Goal: Transaction & Acquisition: Purchase product/service

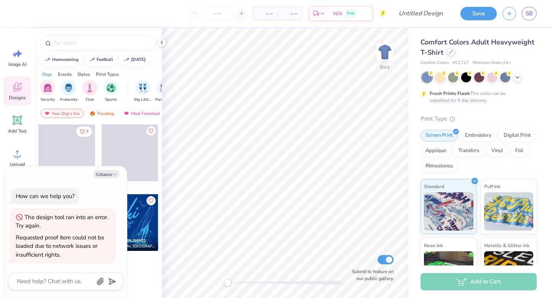
click at [449, 52] on icon at bounding box center [451, 52] width 4 height 4
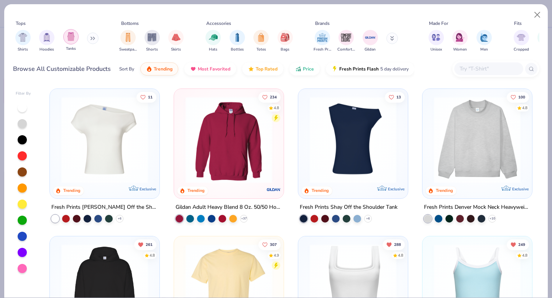
click at [71, 38] on img "filter for Tanks" at bounding box center [71, 36] width 8 height 9
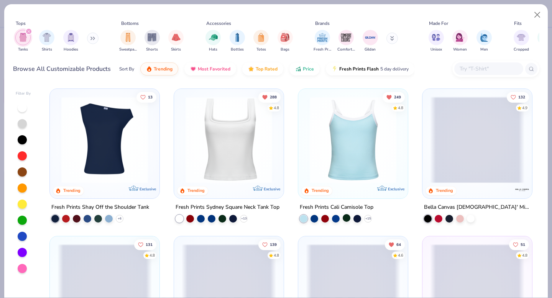
click at [348, 218] on div at bounding box center [347, 218] width 8 height 8
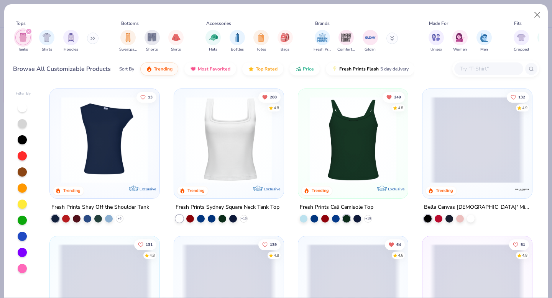
click at [354, 168] on img at bounding box center [353, 140] width 94 height 87
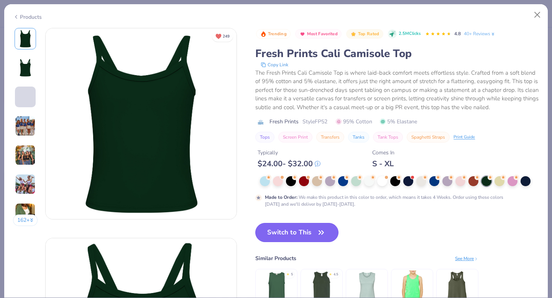
click at [309, 235] on button "Switch to This" at bounding box center [296, 232] width 83 height 19
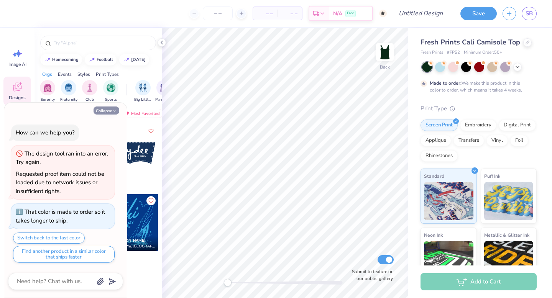
click at [103, 113] on button "Collapse" at bounding box center [106, 111] width 26 height 8
type textarea "x"
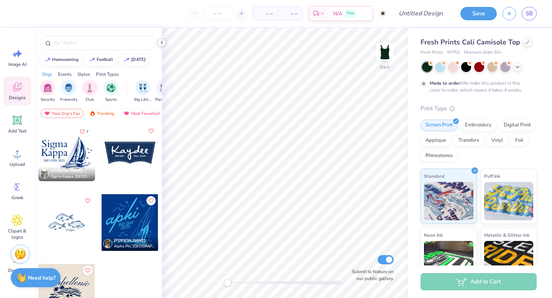
click at [160, 43] on icon at bounding box center [162, 42] width 6 height 6
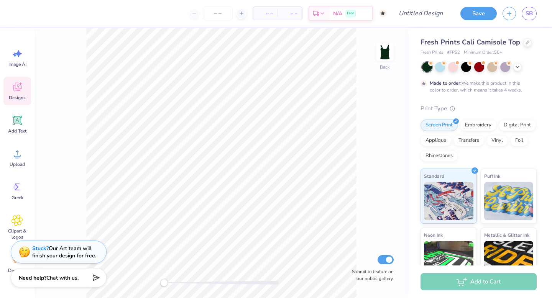
click at [21, 84] on icon at bounding box center [20, 83] width 3 height 3
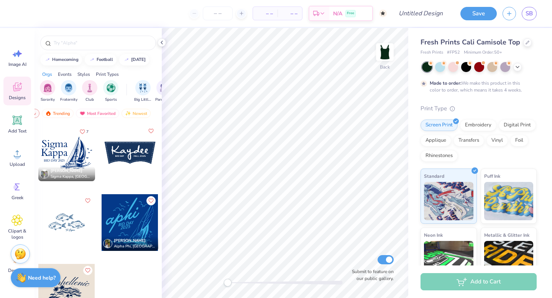
scroll to position [7, 0]
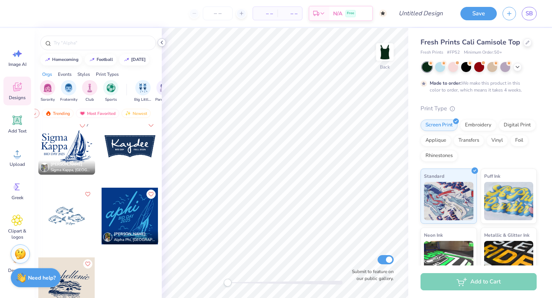
click at [160, 41] on icon at bounding box center [162, 42] width 6 height 6
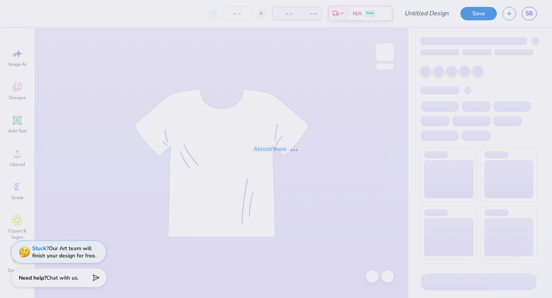
type input "Tri Sig Bid Day Tops"
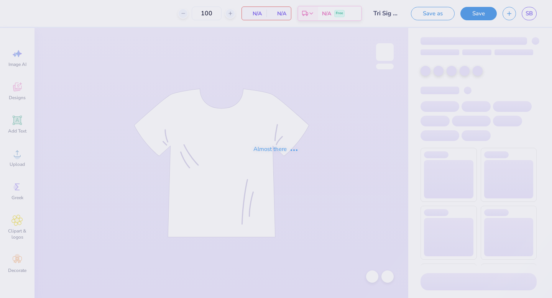
type input "100"
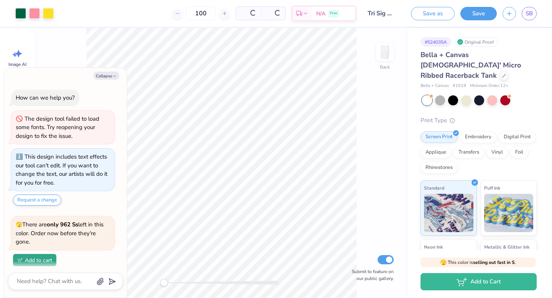
scroll to position [55, 0]
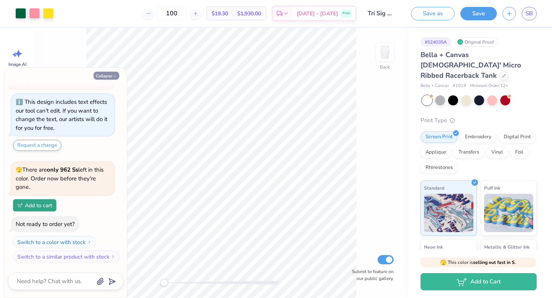
click at [113, 75] on icon "button" at bounding box center [114, 76] width 5 height 5
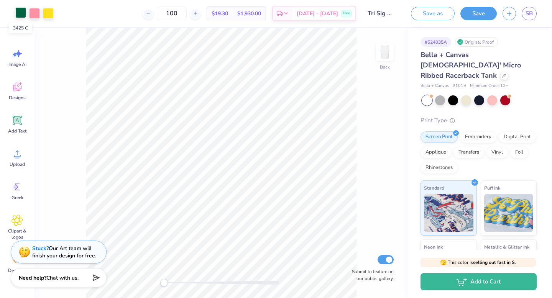
click at [20, 14] on div at bounding box center [20, 12] width 11 height 11
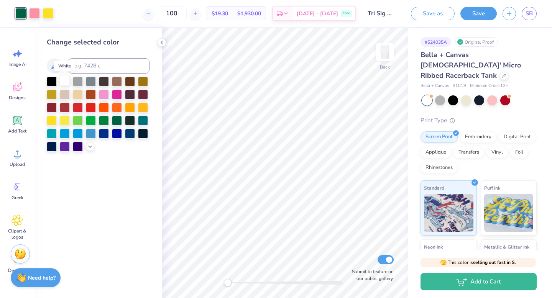
click at [64, 79] on div at bounding box center [65, 81] width 10 height 10
click at [34, 13] on div at bounding box center [34, 12] width 11 height 11
click at [64, 85] on div at bounding box center [65, 81] width 10 height 10
click at [161, 41] on icon at bounding box center [162, 42] width 6 height 6
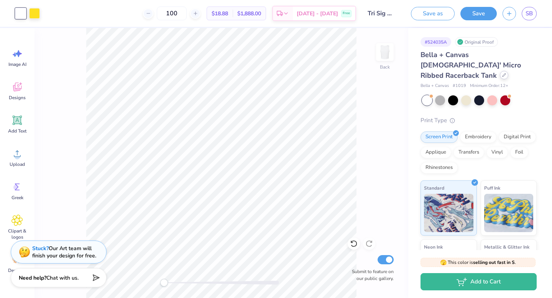
click at [500, 71] on div at bounding box center [504, 75] width 8 height 8
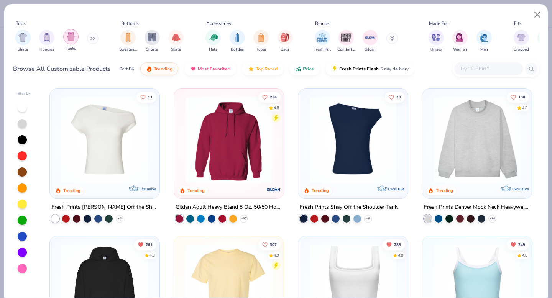
click at [73, 38] on img "filter for Tanks" at bounding box center [71, 36] width 8 height 9
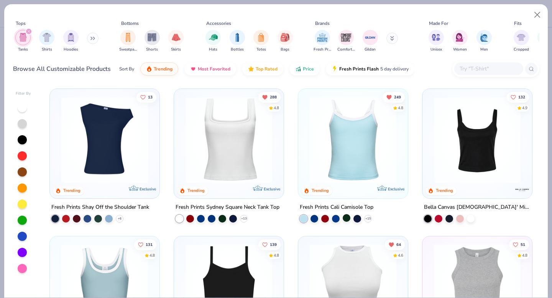
click at [345, 220] on div at bounding box center [347, 218] width 8 height 8
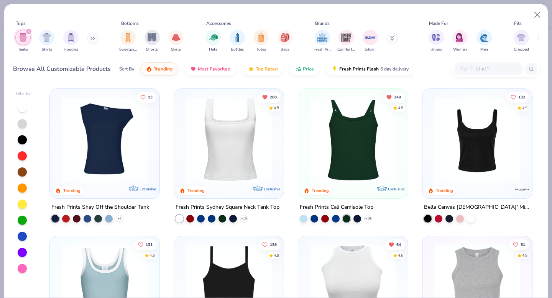
click at [345, 164] on img at bounding box center [353, 140] width 94 height 87
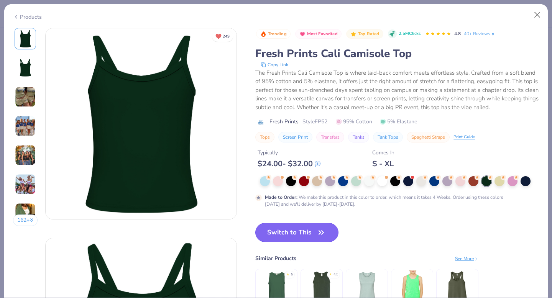
click at [280, 225] on button "Switch to This" at bounding box center [296, 232] width 83 height 19
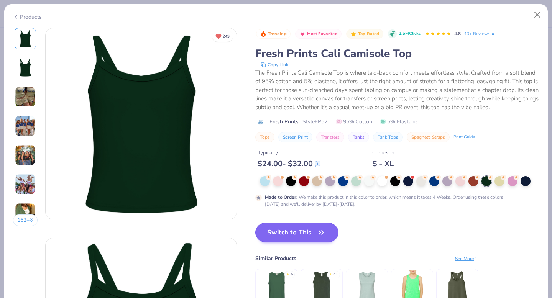
scroll to position [127, 0]
click at [321, 233] on icon "button" at bounding box center [321, 232] width 5 height 3
click at [312, 232] on button "Switch to This" at bounding box center [296, 232] width 83 height 19
click at [325, 232] on icon "button" at bounding box center [321, 232] width 11 height 11
click at [538, 18] on button "Close" at bounding box center [537, 15] width 15 height 15
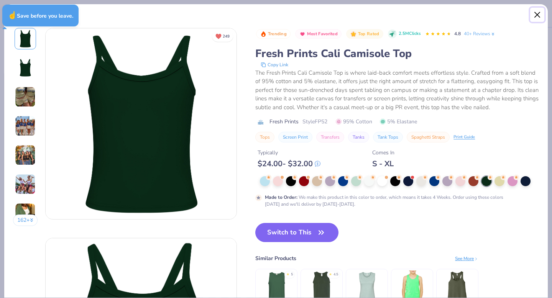
type textarea "x"
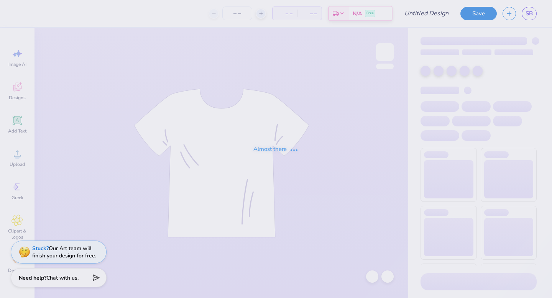
type input "Tri Sig Bid Day Tops"
type input "100"
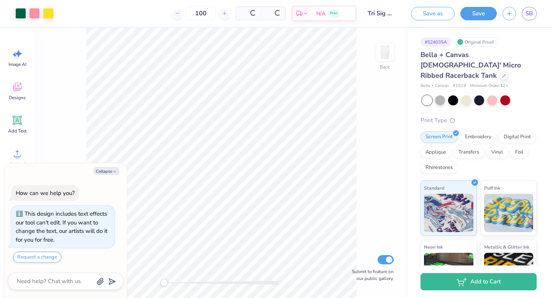
scroll to position [16, 0]
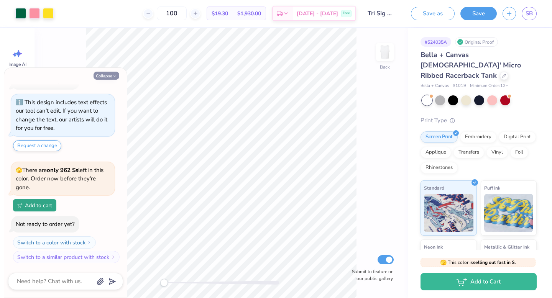
click at [109, 77] on button "Collapse" at bounding box center [106, 76] width 26 height 8
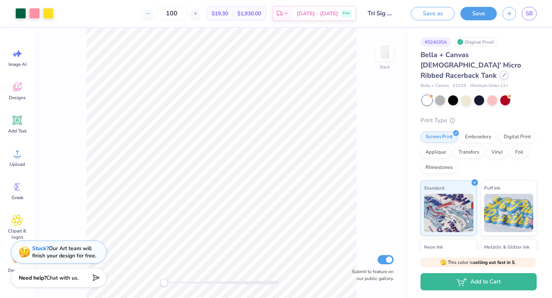
click at [500, 71] on div at bounding box center [504, 75] width 8 height 8
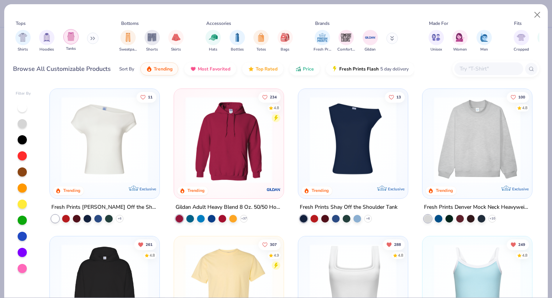
click at [66, 39] on div "filter for Tanks" at bounding box center [70, 36] width 15 height 15
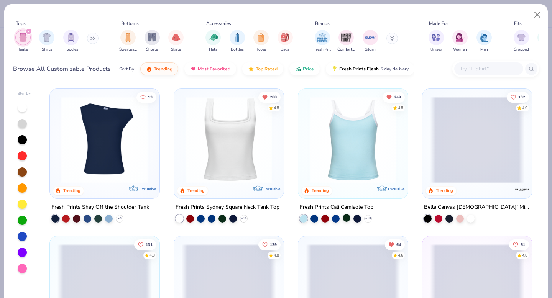
click at [345, 215] on div at bounding box center [347, 218] width 8 height 8
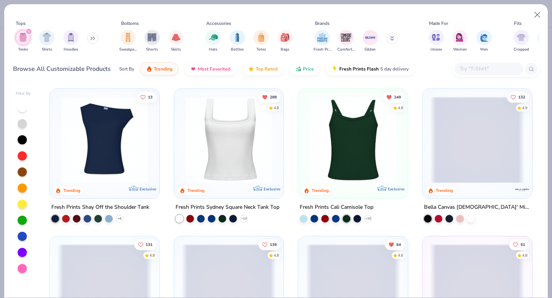
click at [336, 163] on img at bounding box center [353, 140] width 94 height 87
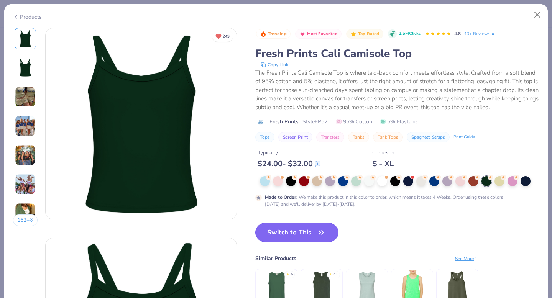
click at [319, 228] on icon "button" at bounding box center [321, 232] width 11 height 11
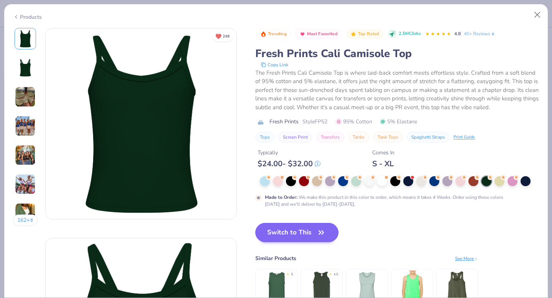
scroll to position [89, 0]
click at [319, 228] on icon "button" at bounding box center [321, 232] width 11 height 11
click at [307, 252] on div "Switch to This Similar Products See More ★ 5 ★ 4.5" at bounding box center [366, 274] width 223 height 103
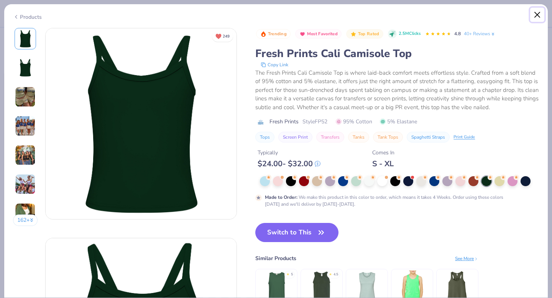
click at [537, 14] on button "Close" at bounding box center [537, 15] width 15 height 15
click at [307, 236] on button "Switch to This" at bounding box center [296, 232] width 83 height 19
click at [536, 15] on button "Close" at bounding box center [537, 15] width 15 height 15
type textarea "x"
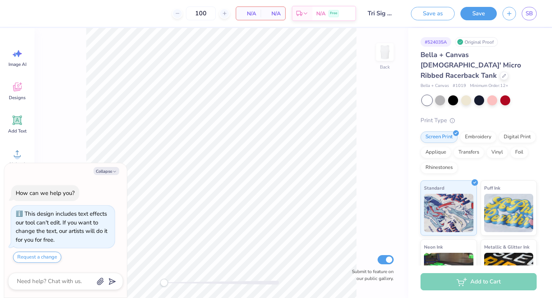
scroll to position [16, 0]
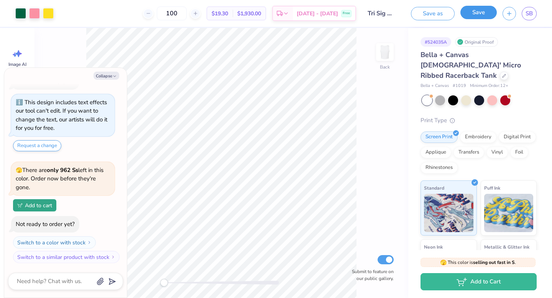
click at [472, 13] on button "Save" at bounding box center [478, 12] width 36 height 13
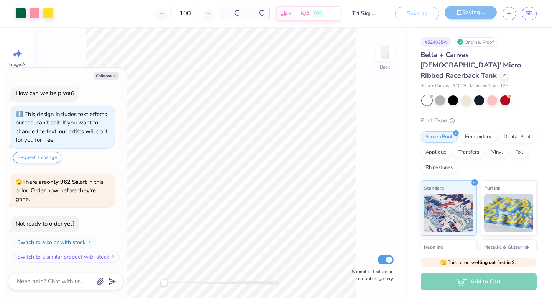
scroll to position [4, 0]
click at [102, 74] on button "Collapse" at bounding box center [106, 76] width 26 height 8
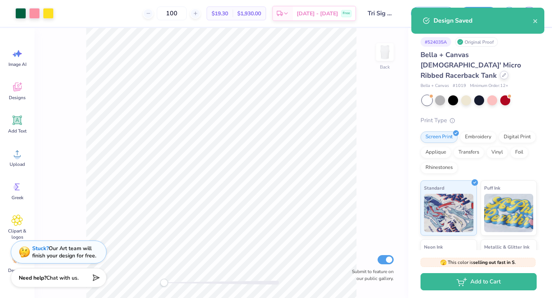
click at [500, 71] on div at bounding box center [504, 75] width 8 height 8
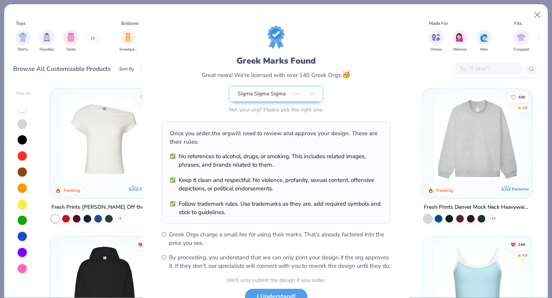
click at [72, 43] on div "Greek Marks Found Great news! We're licensed with over 140 Greek Orgs. 🥳 Sigma …" at bounding box center [276, 149] width 552 height 298
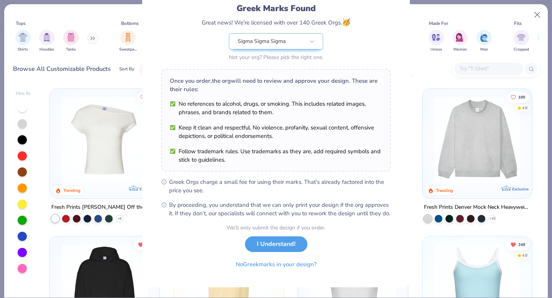
scroll to position [61, 0]
click at [283, 253] on div "We’ll only submit the design if you order. I Understand! No Greek marks in your…" at bounding box center [275, 248] width 99 height 48
click at [274, 242] on button "I Understand!" at bounding box center [276, 243] width 62 height 16
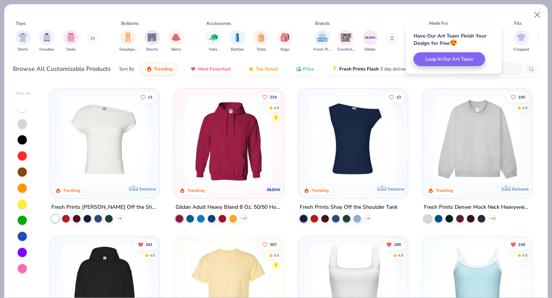
scroll to position [0, 0]
click at [66, 33] on div "filter for Tanks" at bounding box center [70, 36] width 15 height 15
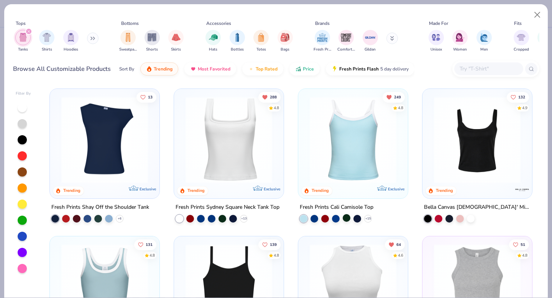
click at [347, 215] on div at bounding box center [347, 218] width 8 height 8
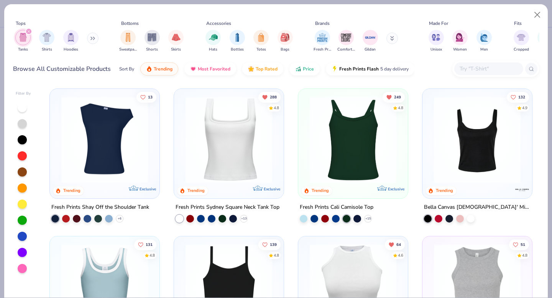
click at [347, 170] on img at bounding box center [353, 140] width 94 height 87
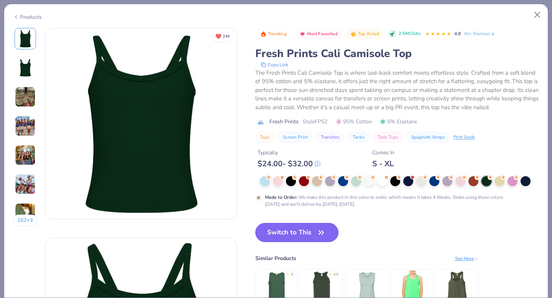
click at [301, 225] on button "Switch to This" at bounding box center [296, 232] width 83 height 19
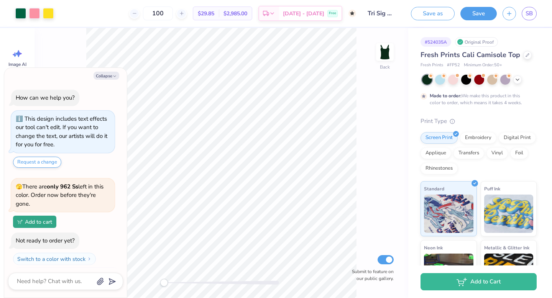
scroll to position [89, 0]
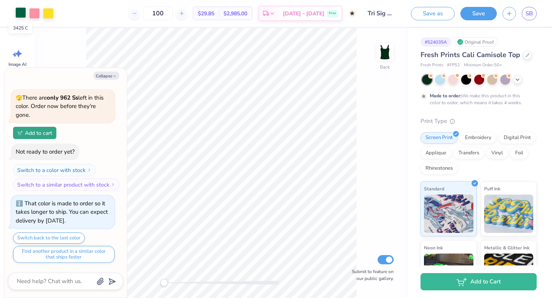
click at [18, 12] on div at bounding box center [20, 12] width 11 height 11
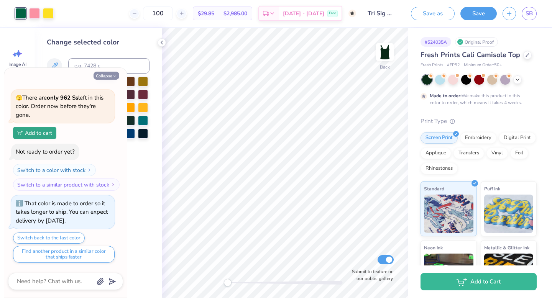
click at [102, 74] on button "Collapse" at bounding box center [106, 76] width 26 height 8
type textarea "x"
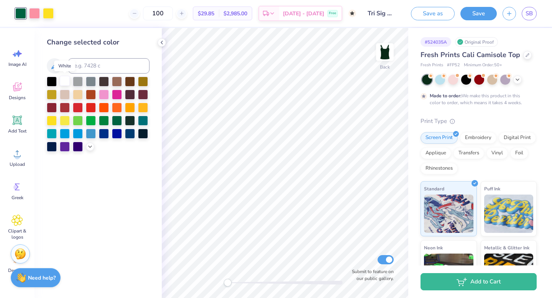
click at [64, 82] on div at bounding box center [65, 81] width 10 height 10
click at [33, 15] on div at bounding box center [34, 12] width 11 height 11
click at [62, 80] on div at bounding box center [65, 81] width 10 height 10
click at [162, 43] on icon at bounding box center [162, 42] width 6 height 6
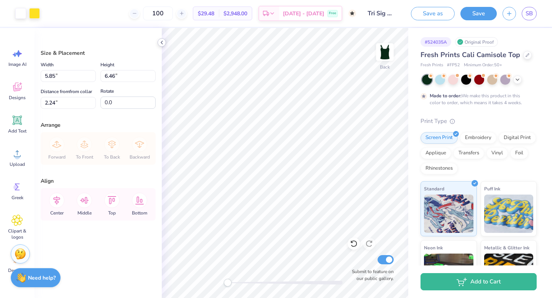
type input "5.85"
type input "6.46"
type input "2.08"
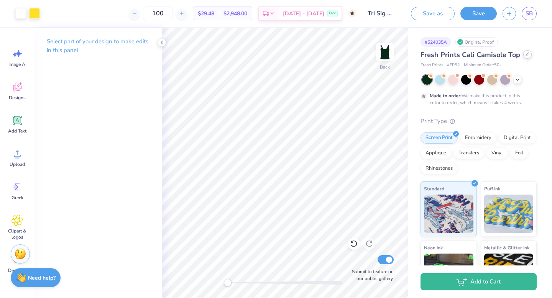
click at [528, 54] on div at bounding box center [527, 54] width 8 height 8
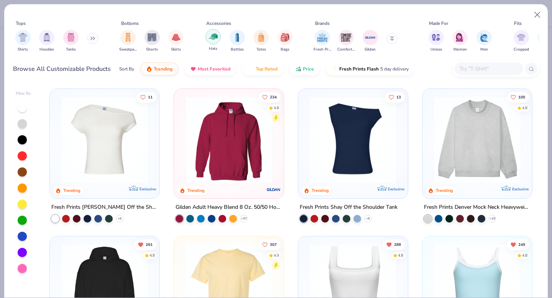
click at [213, 40] on img "filter for Hats" at bounding box center [213, 36] width 9 height 9
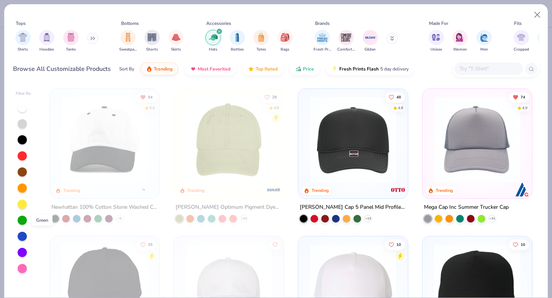
click at [23, 218] on div at bounding box center [22, 220] width 9 height 9
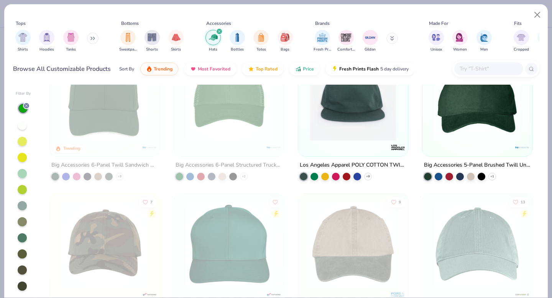
scroll to position [314, 0]
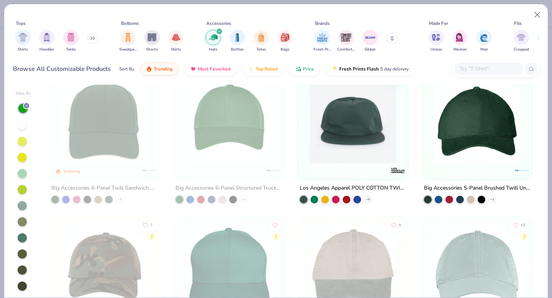
click at [470, 119] on img at bounding box center [477, 120] width 94 height 87
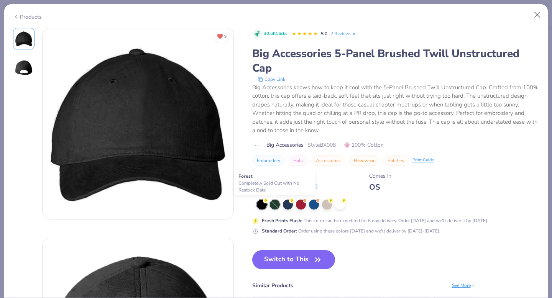
click at [273, 203] on div at bounding box center [275, 205] width 10 height 10
click at [26, 14] on div "Products" at bounding box center [27, 17] width 29 height 8
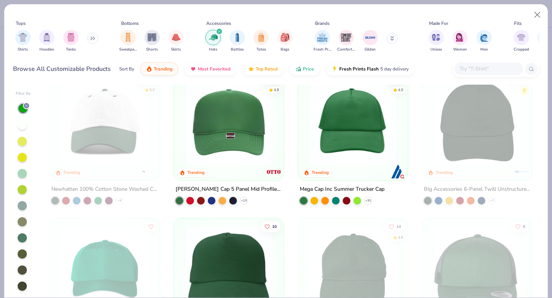
scroll to position [16, 0]
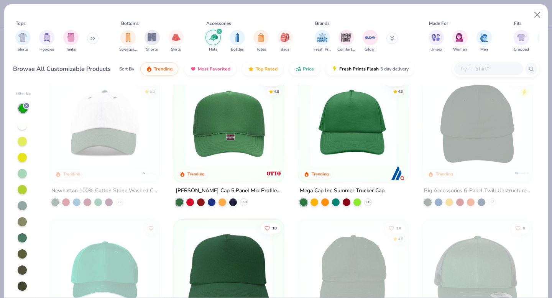
click at [223, 135] on img at bounding box center [229, 123] width 94 height 87
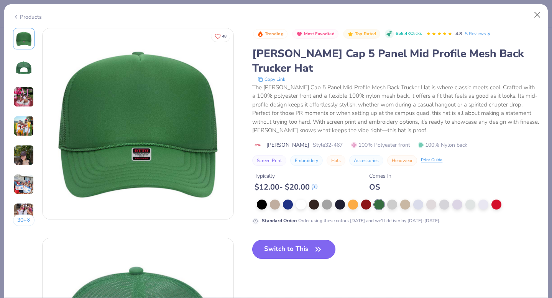
click at [285, 240] on button "Switch to This" at bounding box center [293, 249] width 83 height 19
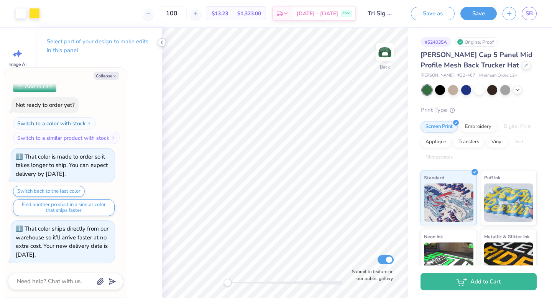
click at [161, 44] on icon at bounding box center [162, 42] width 6 height 6
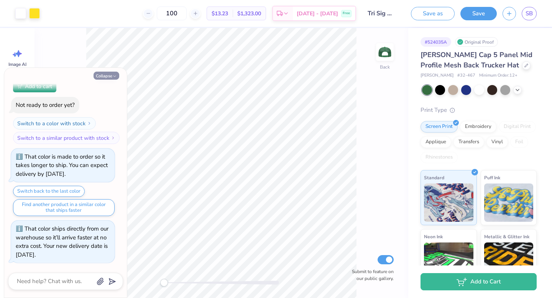
click at [106, 77] on button "Collapse" at bounding box center [106, 76] width 26 height 8
type textarea "x"
